Goal: Subscribe to service/newsletter

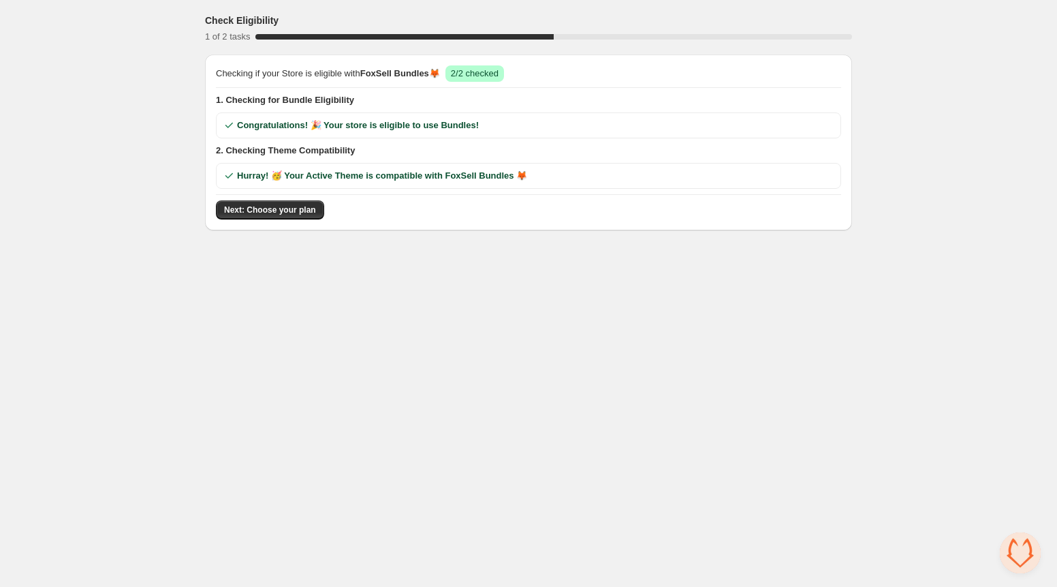
click at [276, 195] on div "Checking if your Store is eligible with FoxSell Bundles 🦊 Success 2/2 checked 1…" at bounding box center [528, 142] width 625 height 154
click at [272, 205] on span "Next: Choose your plan" at bounding box center [270, 209] width 92 height 11
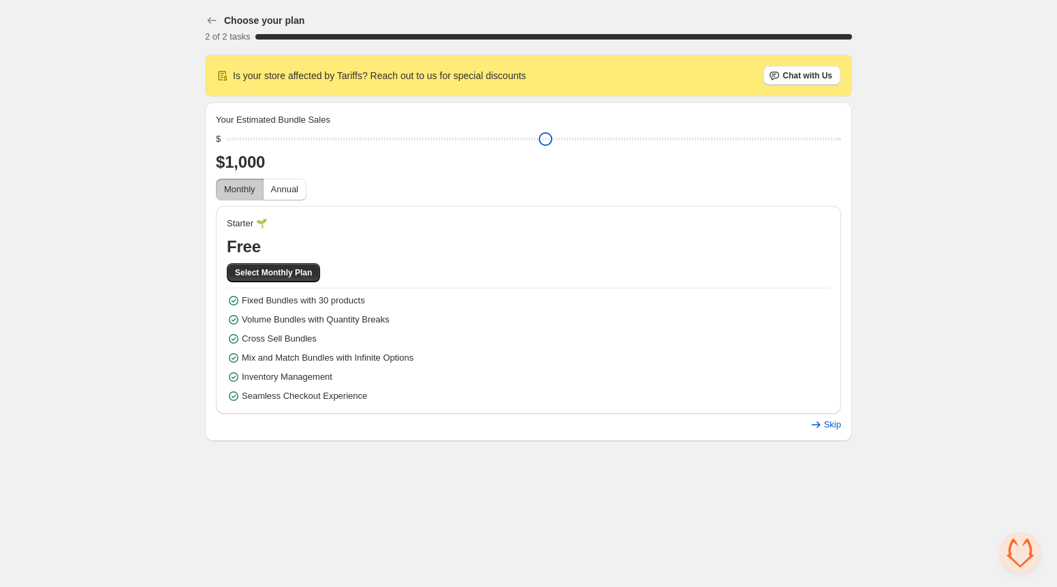
drag, startPoint x: 330, startPoint y: 138, endPoint x: 198, endPoint y: 124, distance: 132.3
type input "****"
click at [226, 129] on input "range" at bounding box center [533, 138] width 615 height 19
click at [264, 270] on span "Select Monthly Plan" at bounding box center [273, 272] width 77 height 11
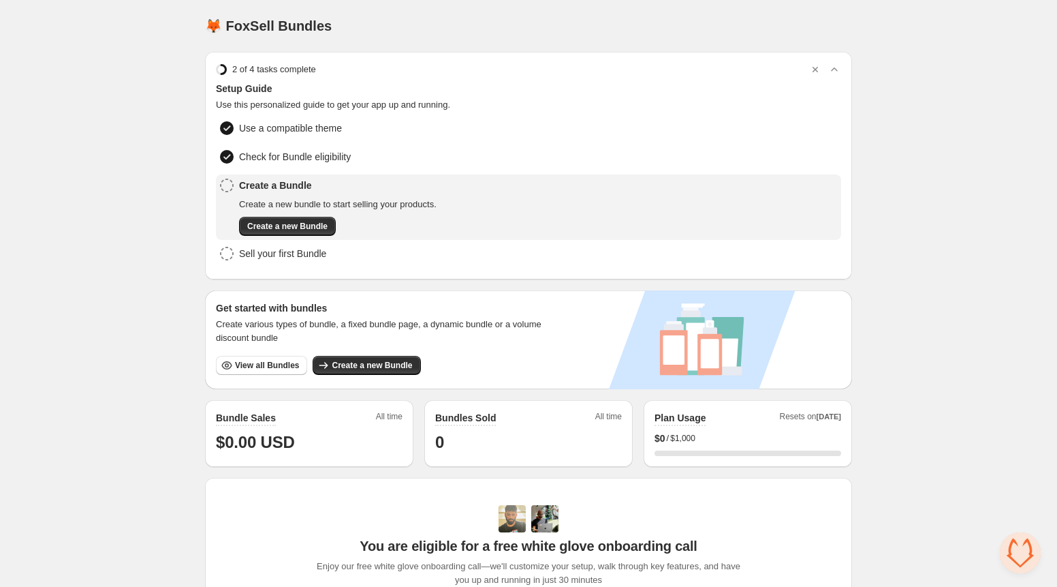
click at [177, 211] on div "Home Bundles Analytics Plan and Billing 🦊 FoxSell Bundles. This page is ready 🦊…" at bounding box center [528, 451] width 1057 height 902
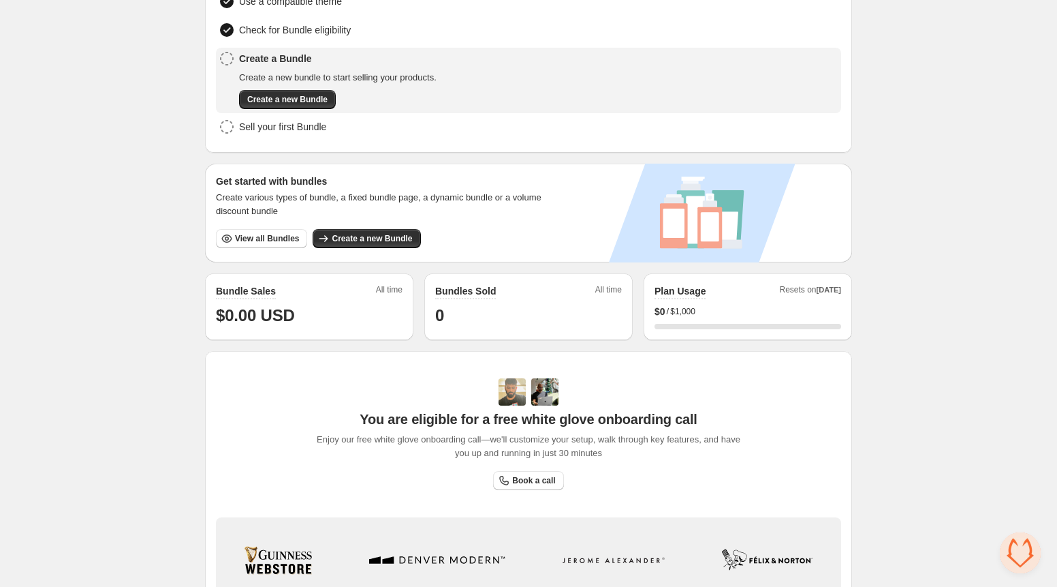
scroll to position [313, 0]
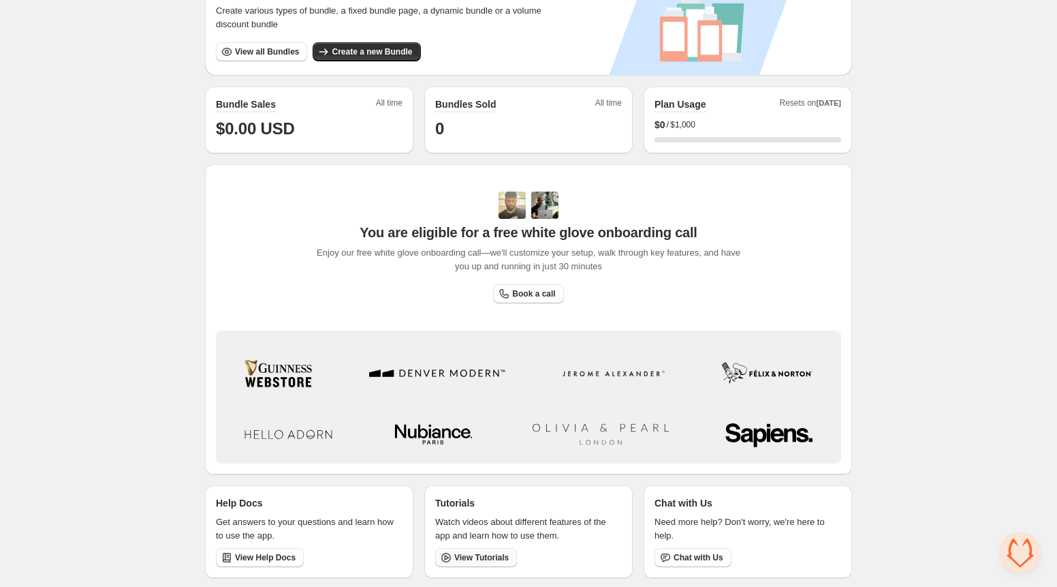
click at [455, 554] on span "View Tutorials" at bounding box center [481, 557] width 55 height 11
